Goal: Transaction & Acquisition: Purchase product/service

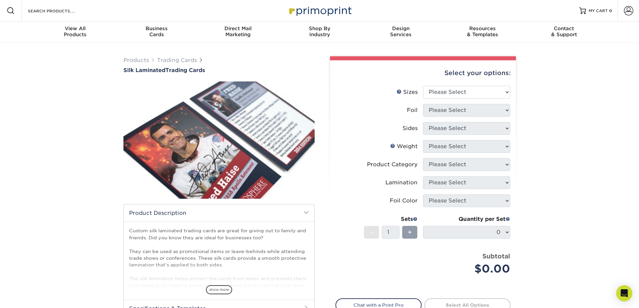
click at [524, 160] on div "Products Trading Cards Silk Laminated Trading Cards show more Templates" at bounding box center [319, 211] width 639 height 337
click at [223, 293] on span "show more" at bounding box center [219, 289] width 26 height 9
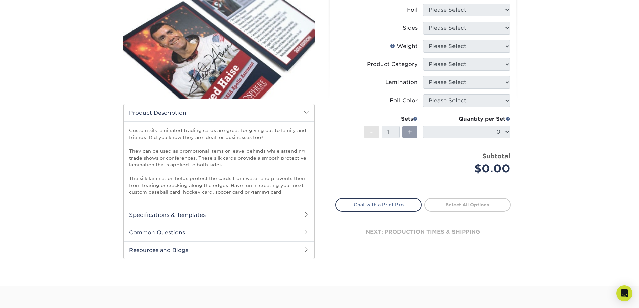
scroll to position [101, 0]
click at [171, 219] on h2 "Specifications & Templates" at bounding box center [219, 214] width 190 height 17
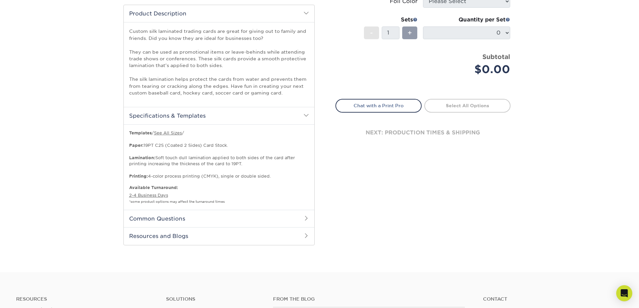
scroll to position [201, 0]
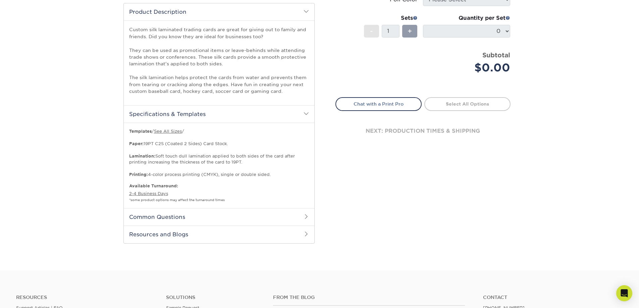
click at [460, 108] on link "Select All Options" at bounding box center [467, 103] width 86 height 13
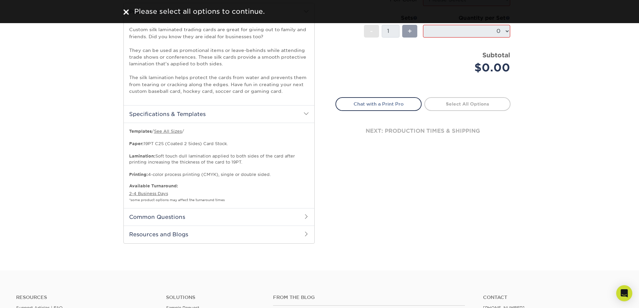
scroll to position [0, 0]
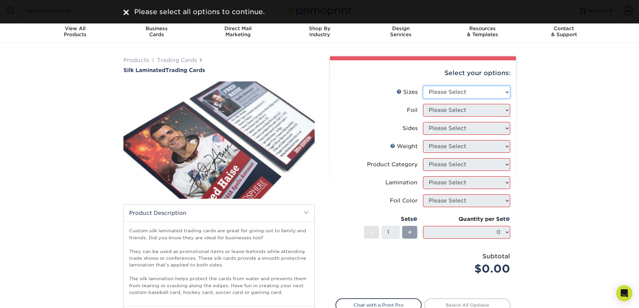
click at [478, 89] on select "Please Select 2.5" x 3.5"" at bounding box center [466, 92] width 87 height 13
select select "2.50x3.50"
click at [423, 86] on select "Please Select 2.5" x 3.5"" at bounding box center [466, 92] width 87 height 13
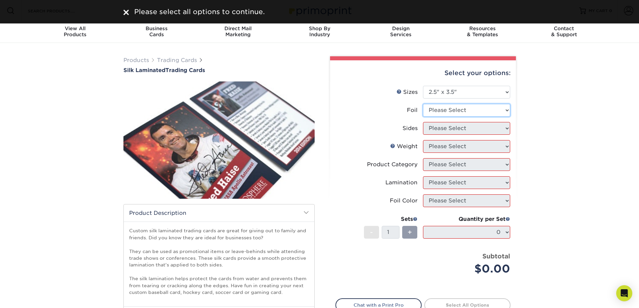
click at [462, 110] on select "Please Select No Yes" at bounding box center [466, 110] width 87 height 13
select select "0"
click at [423, 104] on select "Please Select No Yes" at bounding box center [466, 110] width 87 height 13
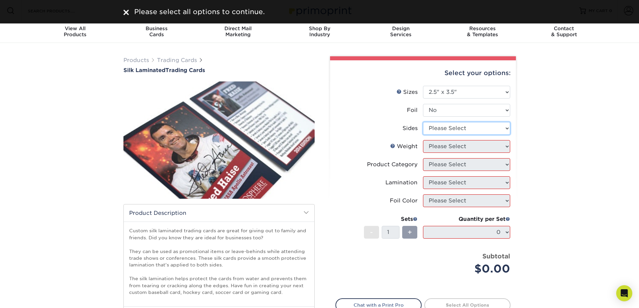
click at [461, 128] on select "Please Select Print Both Sides Print Front Only" at bounding box center [466, 128] width 87 height 13
select select "13abbda7-1d64-4f25-8bb2-c179b224825d"
click at [423, 122] on select "Please Select Print Both Sides Print Front Only" at bounding box center [466, 128] width 87 height 13
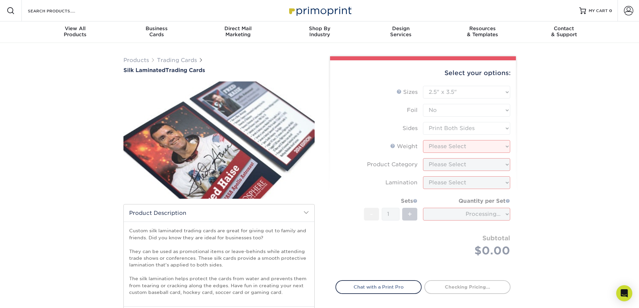
click at [455, 150] on form "Sizes Help Sizes Please Select 2.5" x 3.5" Foil Please Select No Yes -" at bounding box center [422, 179] width 175 height 187
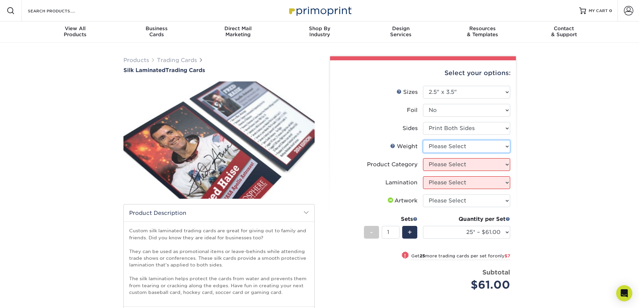
click at [462, 149] on select "Please Select 16PT" at bounding box center [466, 146] width 87 height 13
select select "16PT"
click at [423, 140] on select "Please Select 16PT" at bounding box center [466, 146] width 87 height 13
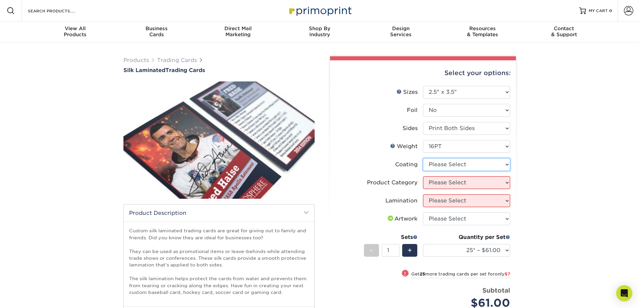
click at [463, 166] on select at bounding box center [466, 164] width 87 height 13
select select "3e7618de-abca-4bda-9f97-8b9129e913d8"
click at [423, 158] on select at bounding box center [466, 164] width 87 height 13
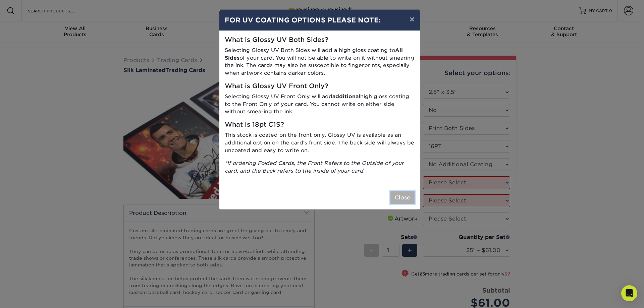
click at [411, 198] on button "Close" at bounding box center [402, 197] width 24 height 13
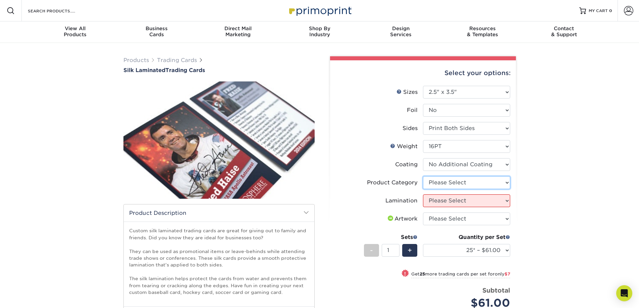
click at [445, 183] on select "Please Select Trading Cards" at bounding box center [466, 182] width 87 height 13
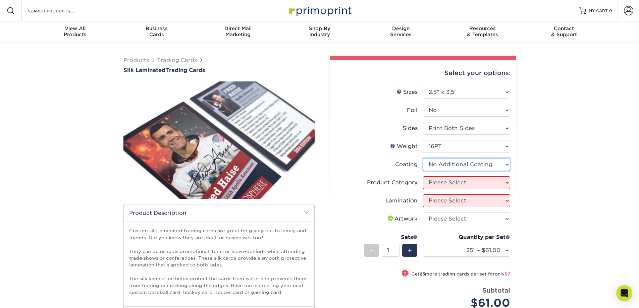
click at [445, 162] on select at bounding box center [466, 164] width 87 height 13
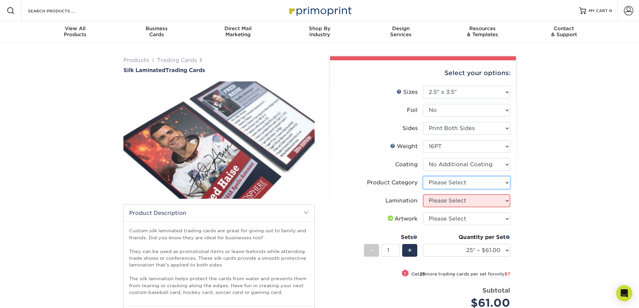
click at [447, 184] on select "Please Select Trading Cards" at bounding box center [466, 182] width 87 height 13
select select "c2f9bce9-36c2-409d-b101-c29d9d031e18"
click at [423, 176] on select "Please Select Trading Cards" at bounding box center [466, 182] width 87 height 13
click at [451, 201] on select "Please Select Silk" at bounding box center [466, 200] width 87 height 13
select select "ccacb42f-45f7-42d3-bbd3-7c8421cf37f0"
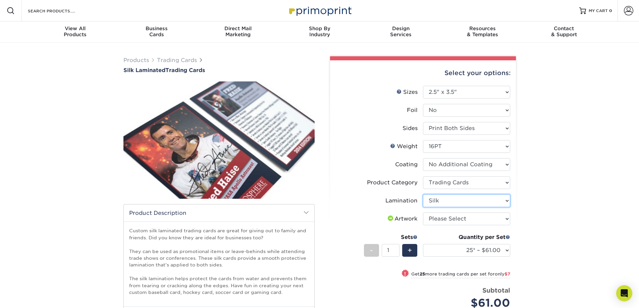
click at [423, 194] on select "Please Select Silk" at bounding box center [466, 200] width 87 height 13
click at [454, 222] on select "Please Select I will upload files I need a design - $100" at bounding box center [466, 219] width 87 height 13
select select "upload"
click at [423, 213] on select "Please Select I will upload files I need a design - $100" at bounding box center [466, 219] width 87 height 13
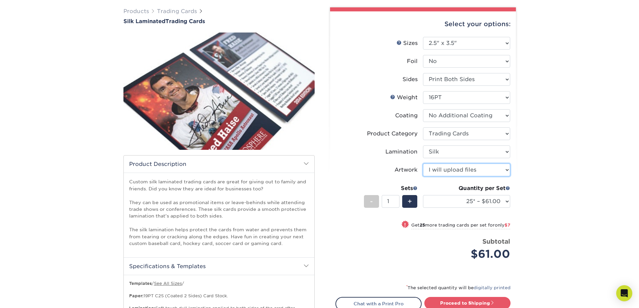
scroll to position [67, 0]
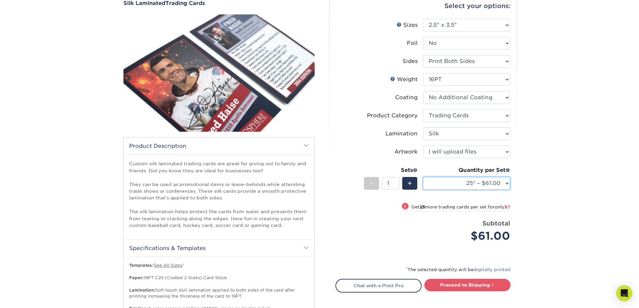
click at [485, 185] on select "25* – $61.00 50* – $68.00 75* – $74.00 100* – $81.00 250* – $88.00 500 – $98.00…" at bounding box center [466, 183] width 87 height 13
click at [469, 101] on select at bounding box center [466, 97] width 87 height 13
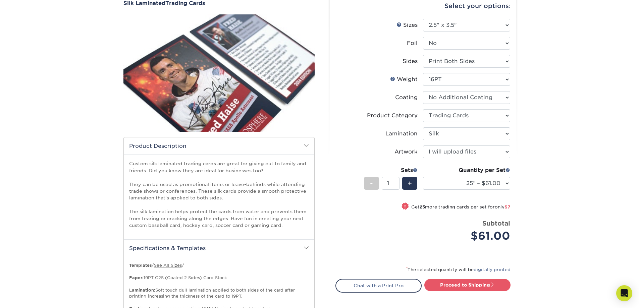
click at [587, 107] on div "Products Trading Cards Silk Laminated Trading Cards show more Templates" at bounding box center [319, 190] width 639 height 429
click at [460, 56] on select "Please Select Print Both Sides Print Front Only" at bounding box center [466, 61] width 87 height 13
click at [461, 60] on select "Please Select Print Both Sides Print Front Only" at bounding box center [466, 61] width 87 height 13
click at [460, 61] on select "Please Select Print Both Sides Print Front Only" at bounding box center [466, 61] width 87 height 13
select select "32d3c223-f82c-492b-b915-ba065a00862f"
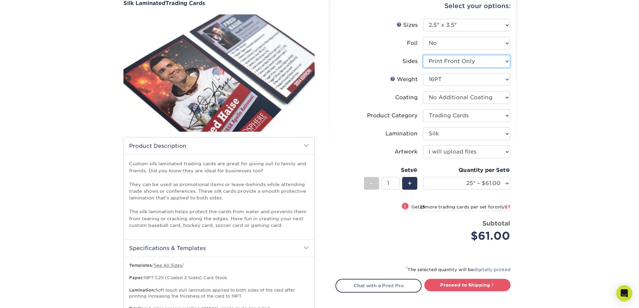
click at [423, 55] on select "Please Select Print Both Sides Print Front Only" at bounding box center [466, 61] width 87 height 13
select select "-1"
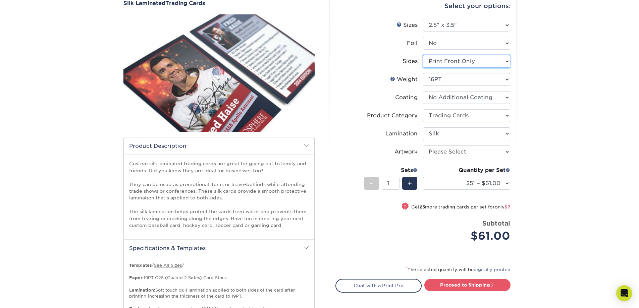
select select "-1"
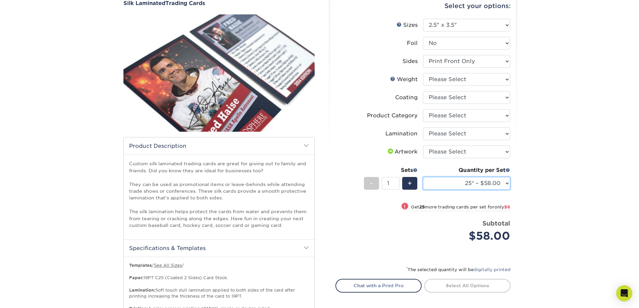
click at [492, 186] on select "25* – $58.00 50* – $64.00 75* – $71.00 100* – $78.00 250* – $88.00 500 – $98.00…" at bounding box center [466, 183] width 87 height 13
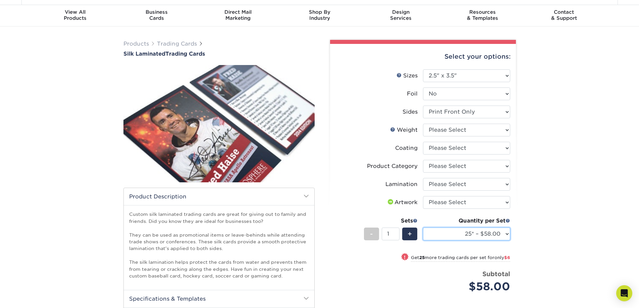
scroll to position [0, 0]
